Goal: Task Accomplishment & Management: Manage account settings

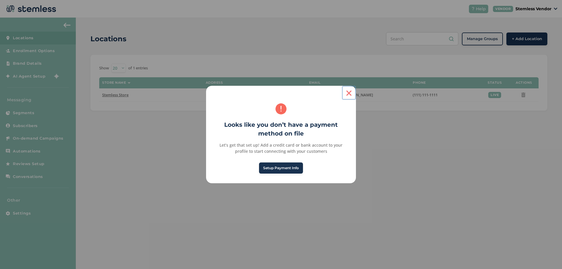
click at [347, 93] on button "×" at bounding box center [349, 93] width 14 height 14
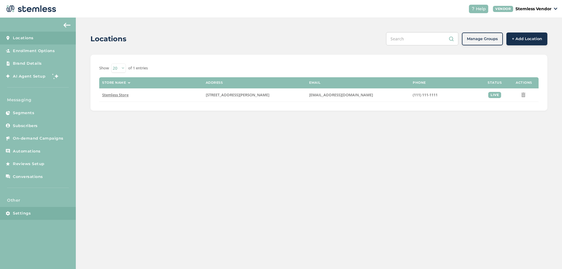
click at [31, 212] on link "Settings" at bounding box center [38, 213] width 76 height 13
click at [523, 10] on p "Stemless Vendor" at bounding box center [534, 9] width 36 height 6
